Goal: Complete application form

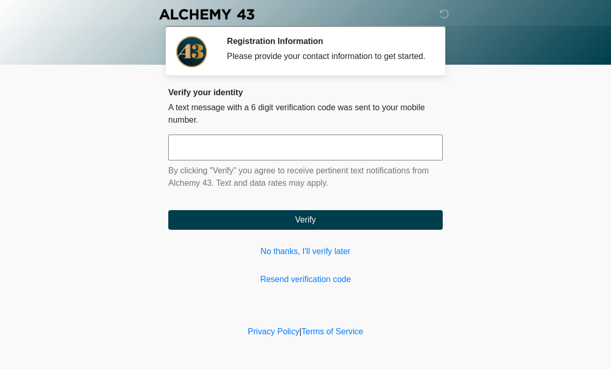
click at [281, 150] on input "text" at bounding box center [305, 148] width 274 height 26
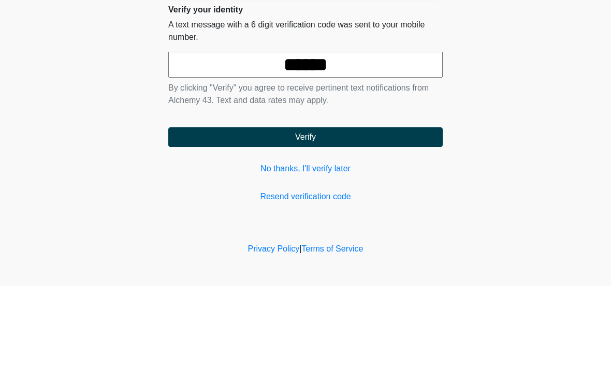
type input "******"
click at [378, 210] on button "Verify" at bounding box center [305, 220] width 274 height 20
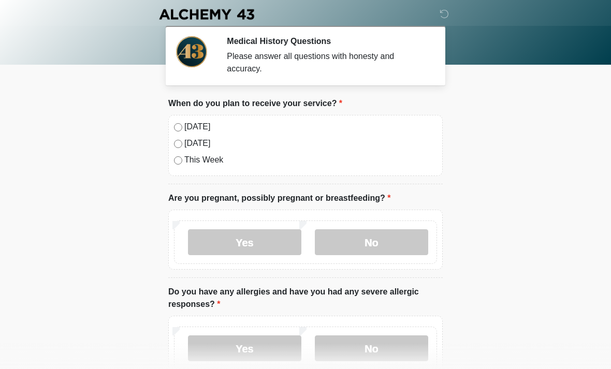
click at [181, 120] on div "[DATE] [DATE] This Week" at bounding box center [305, 145] width 274 height 61
click at [384, 240] on label "No" at bounding box center [371, 242] width 113 height 26
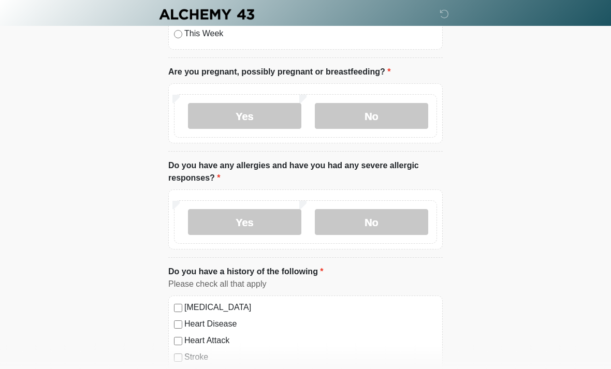
scroll to position [128, 0]
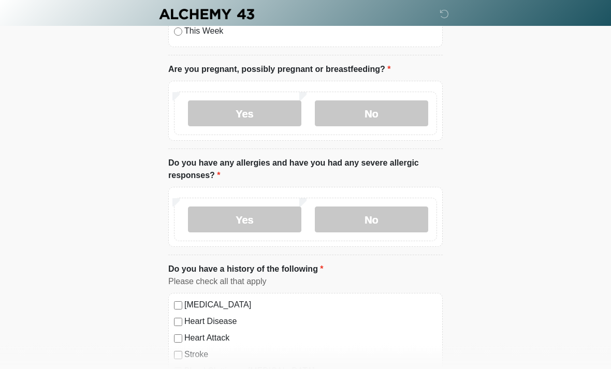
click at [385, 212] on label "No" at bounding box center [371, 220] width 113 height 26
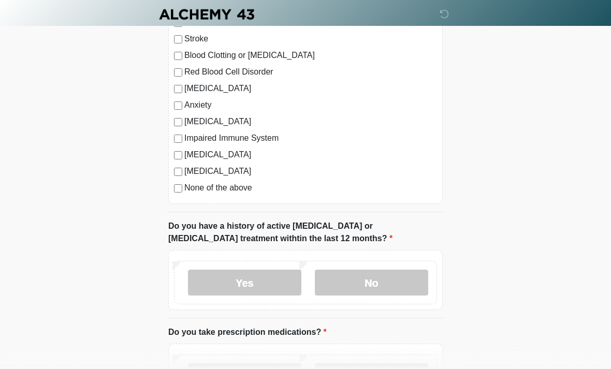
scroll to position [439, 0]
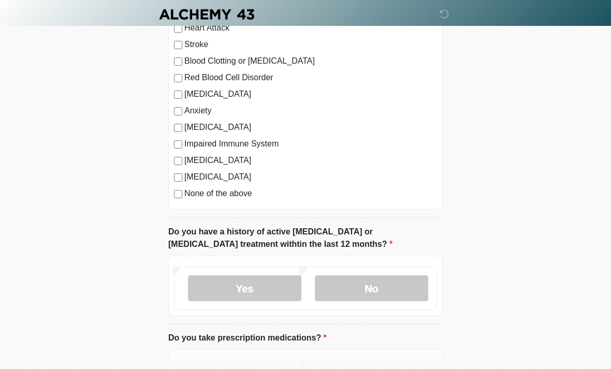
click at [399, 288] on label "No" at bounding box center [371, 288] width 113 height 26
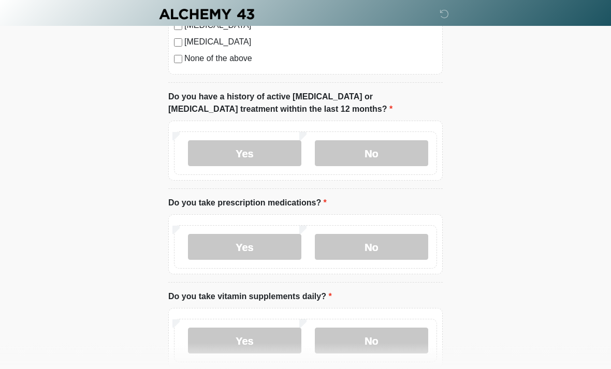
scroll to position [572, 0]
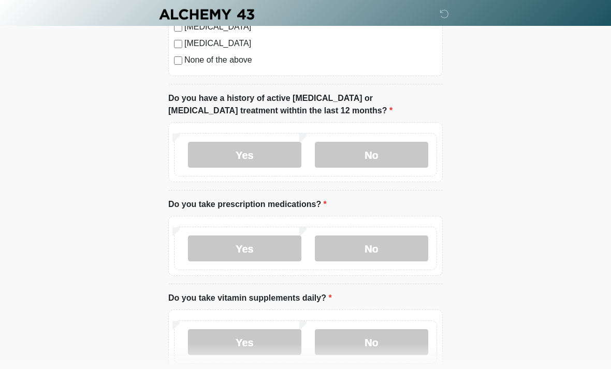
click at [375, 247] on label "No" at bounding box center [371, 248] width 113 height 26
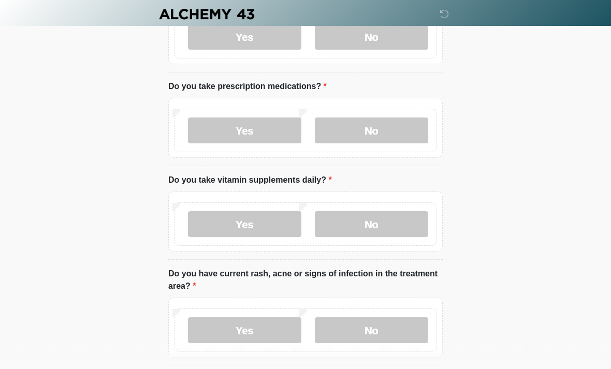
scroll to position [694, 0]
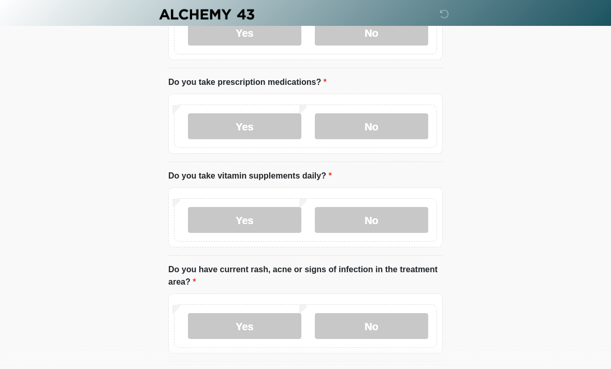
click at [261, 126] on label "Yes" at bounding box center [244, 126] width 113 height 26
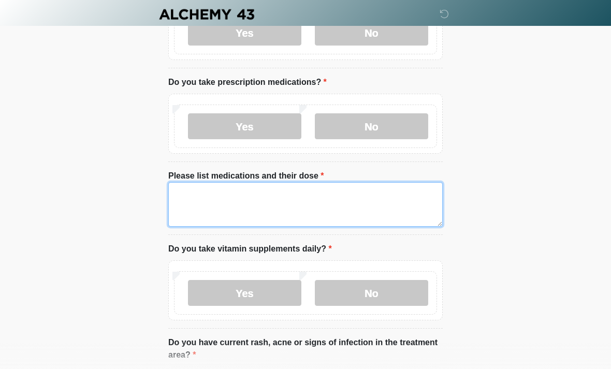
click at [275, 207] on textarea "Please list medications and their dose" at bounding box center [305, 204] width 274 height 44
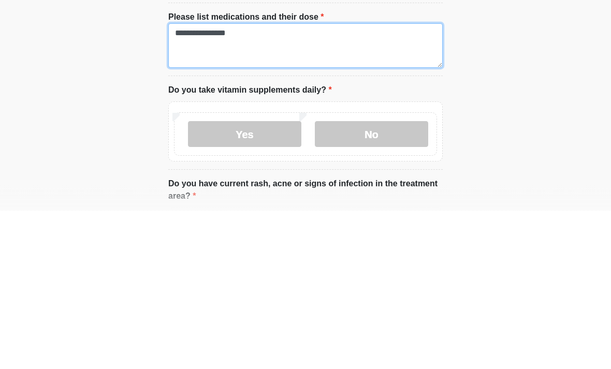
type textarea "**********"
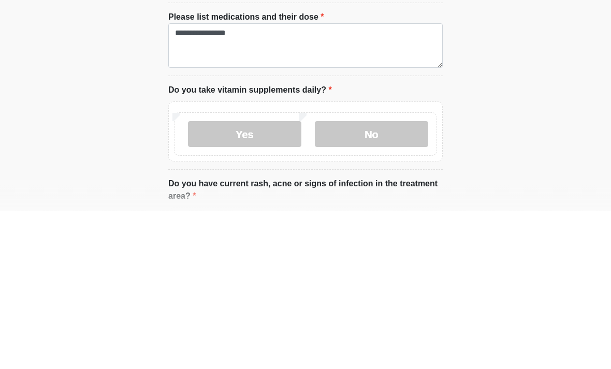
click at [381, 280] on label "No" at bounding box center [371, 293] width 113 height 26
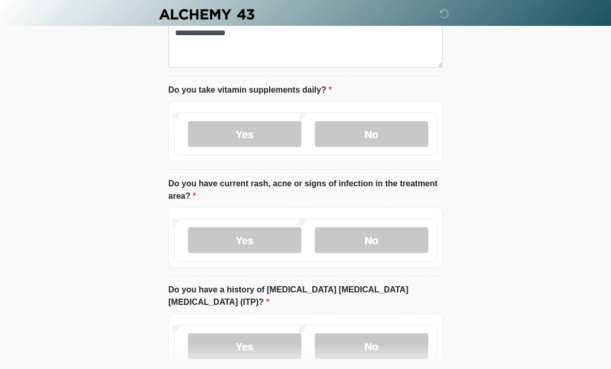
click at [391, 239] on label "No" at bounding box center [371, 240] width 113 height 26
click at [393, 333] on label "No" at bounding box center [371, 346] width 113 height 26
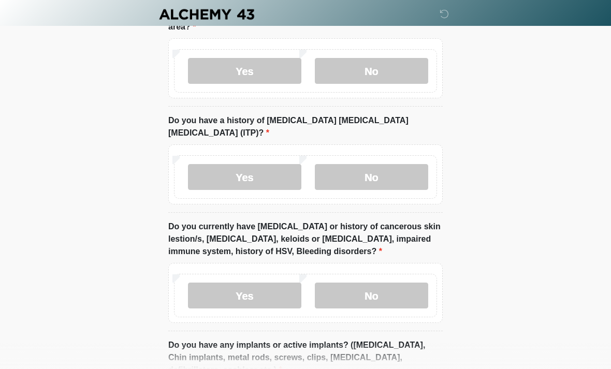
scroll to position [1033, 0]
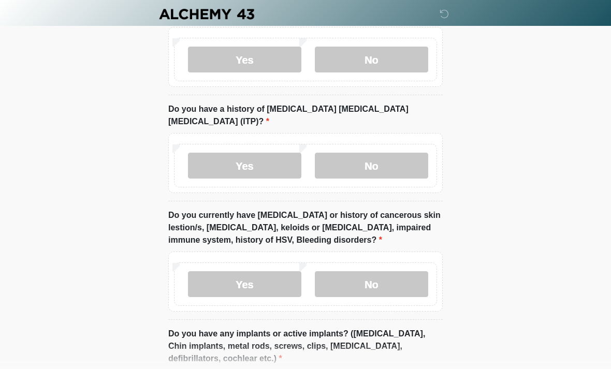
click at [379, 272] on label "No" at bounding box center [371, 285] width 113 height 26
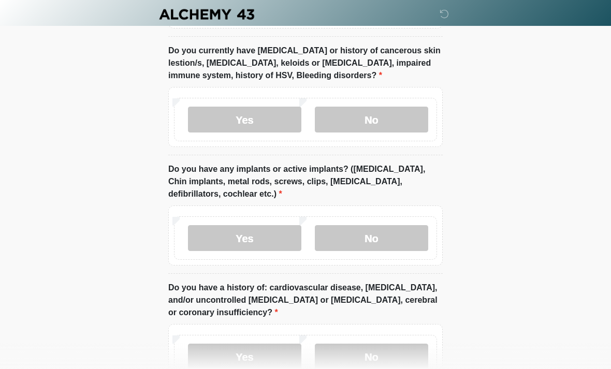
scroll to position [1201, 0]
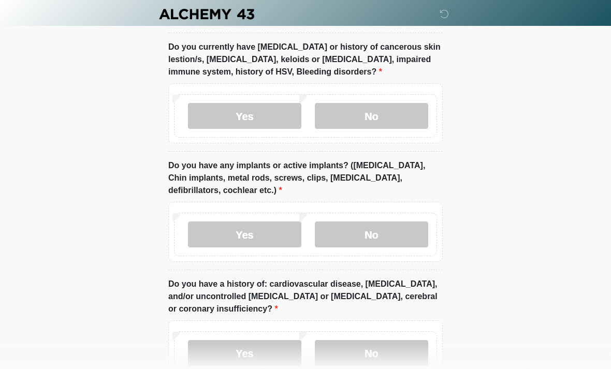
click at [404, 222] on label "No" at bounding box center [371, 235] width 113 height 26
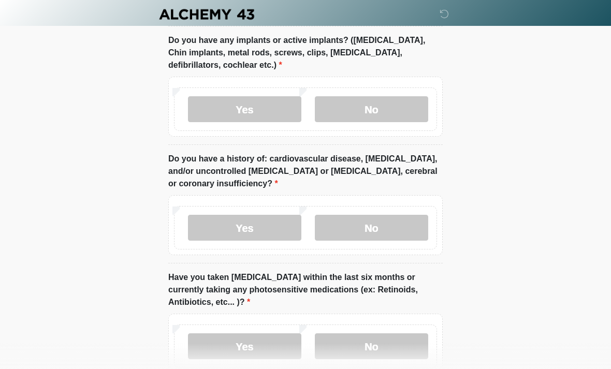
scroll to position [1329, 0]
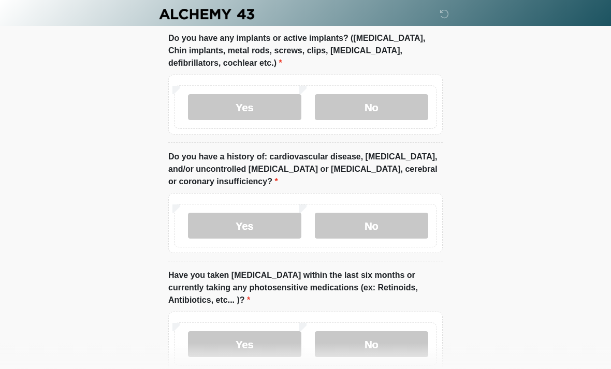
click at [391, 213] on label "No" at bounding box center [371, 226] width 113 height 26
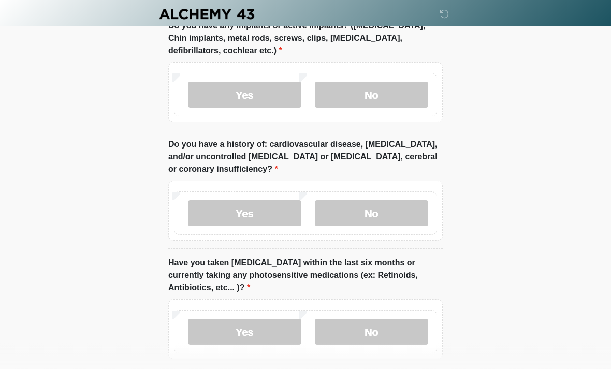
scroll to position [1375, 0]
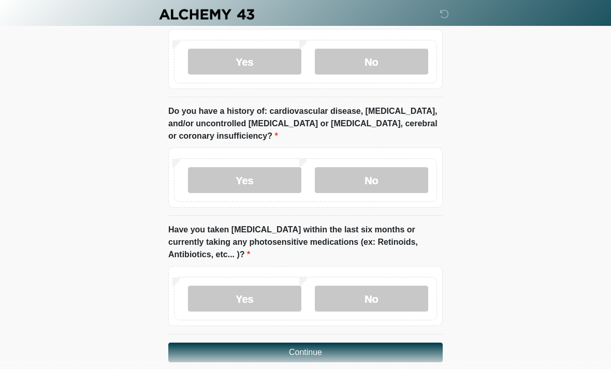
click at [388, 286] on label "No" at bounding box center [371, 299] width 113 height 26
click at [394, 343] on button "Continue" at bounding box center [305, 353] width 274 height 20
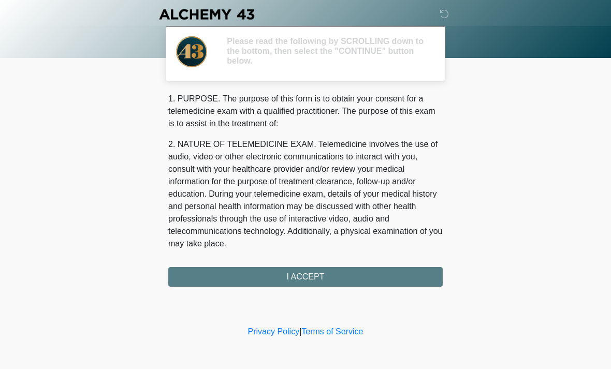
scroll to position [0, 0]
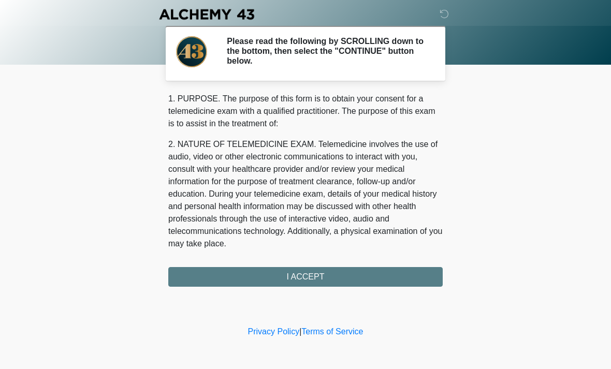
click at [368, 284] on div "1. PURPOSE. The purpose of this form is to obtain your consent for a telemedici…" at bounding box center [305, 190] width 274 height 194
click at [366, 273] on div "1. PURPOSE. The purpose of this form is to obtain your consent for a telemedici…" at bounding box center [305, 190] width 274 height 194
click at [317, 275] on div "1. PURPOSE. The purpose of this form is to obtain your consent for a telemedici…" at bounding box center [305, 190] width 274 height 194
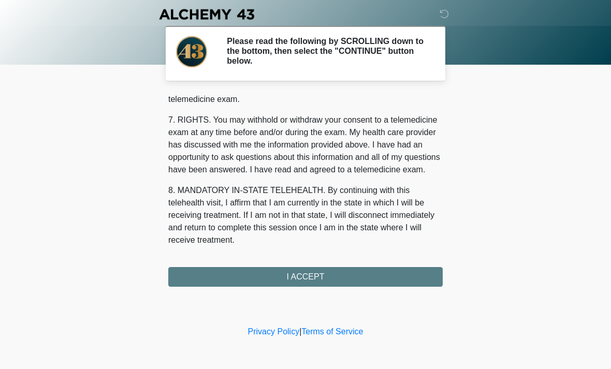
scroll to position [438, 0]
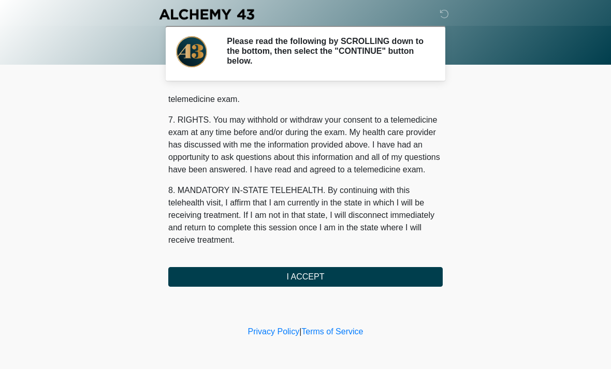
click at [336, 276] on button "I ACCEPT" at bounding box center [305, 277] width 274 height 20
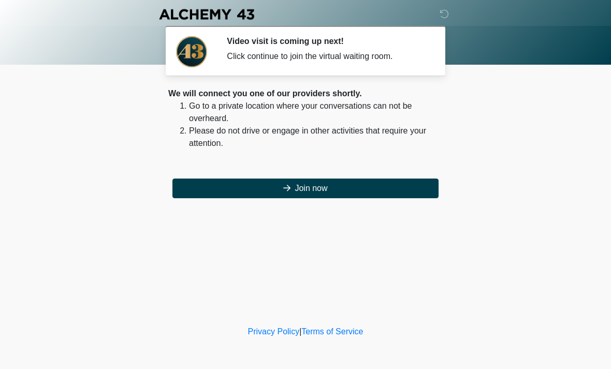
click at [368, 188] on button "Join now" at bounding box center [305, 189] width 266 height 20
